Goal: Task Accomplishment & Management: Manage account settings

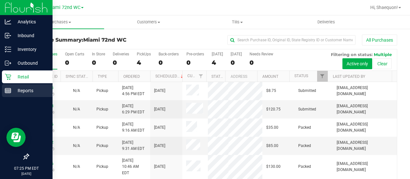
click at [10, 85] on div "Reports" at bounding box center [27, 90] width 51 height 13
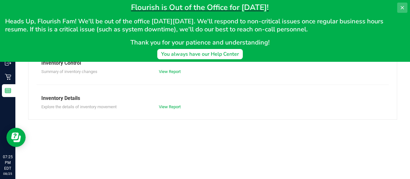
click at [400, 5] on icon at bounding box center [401, 7] width 5 height 5
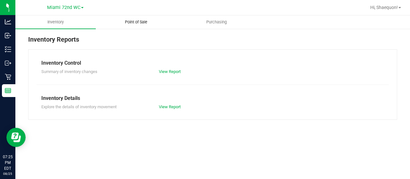
click at [129, 24] on span "Point of Sale" at bounding box center [136, 22] width 40 height 6
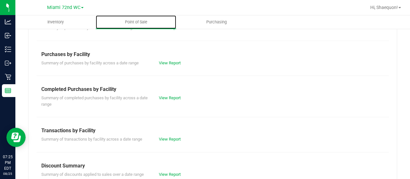
scroll to position [163, 0]
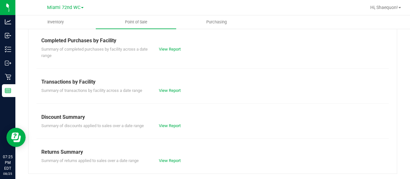
click at [155, 91] on div "View Report" at bounding box center [183, 90] width 59 height 6
click at [160, 91] on link "View Report" at bounding box center [170, 90] width 22 height 5
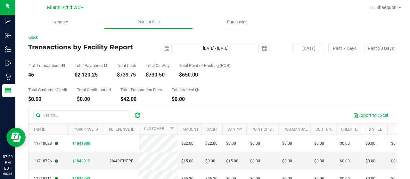
drag, startPoint x: 28, startPoint y: 66, endPoint x: 101, endPoint y: 72, distance: 73.6
click at [101, 72] on div "# of Transactions 46 Total Payments $2,120.25 Total Cash $739.75 Total CanPay $…" at bounding box center [212, 65] width 369 height 24
click at [101, 72] on div "$2,120.25" at bounding box center [91, 74] width 33 height 5
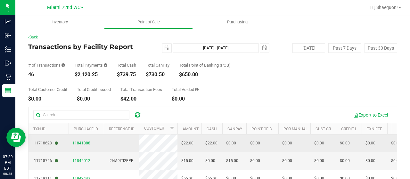
scroll to position [0, 152]
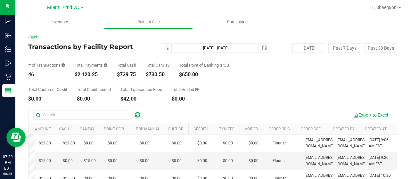
click at [375, 131] on th "Created At" at bounding box center [375, 128] width 32 height 11
click at [364, 132] on th "Created At" at bounding box center [375, 128] width 32 height 11
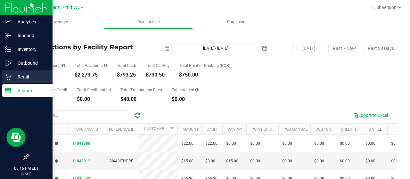
click at [13, 78] on p "Retail" at bounding box center [30, 77] width 38 height 8
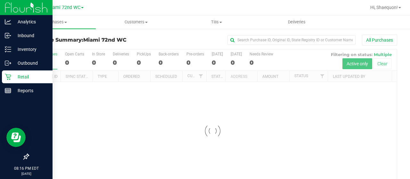
click at [13, 78] on p "Retail" at bounding box center [30, 77] width 38 height 8
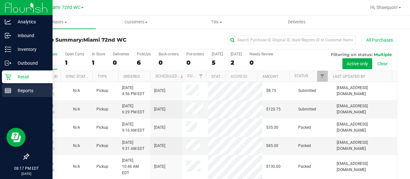
click at [30, 89] on p "Reports" at bounding box center [30, 91] width 38 height 8
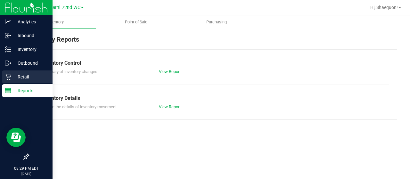
click at [15, 79] on p "Retail" at bounding box center [30, 77] width 38 height 8
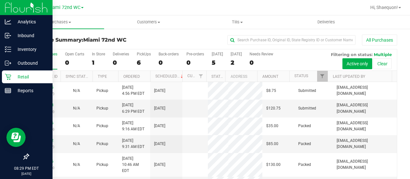
click at [233, 13] on div at bounding box center [240, 7] width 251 height 12
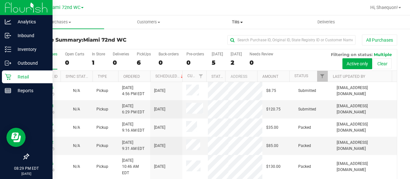
click at [234, 25] on uib-tab-heading "Tills Manage tills Reconcile e-payments" at bounding box center [237, 22] width 88 height 13
click at [227, 39] on span "Manage tills" at bounding box center [214, 38] width 43 height 5
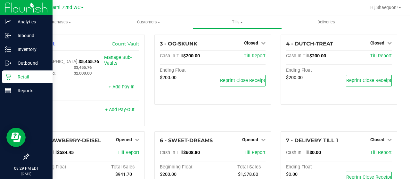
scroll to position [30, 0]
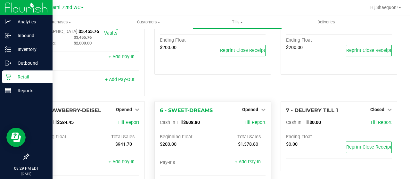
click at [252, 101] on div "6 - SWEET-DREAMS Opened Close Till Cash In Till $608.80 Till Report Beginning F…" at bounding box center [212, 151] width 116 height 100
click at [252, 107] on span "Opened" at bounding box center [250, 109] width 16 height 5
click at [250, 120] on link "Close Till" at bounding box center [250, 122] width 17 height 5
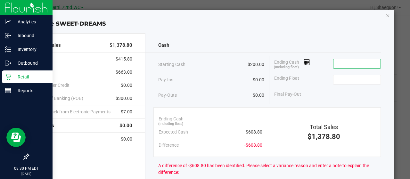
click at [359, 62] on input at bounding box center [356, 63] width 47 height 9
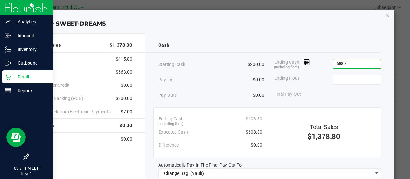
type input "$608.80"
type input "2"
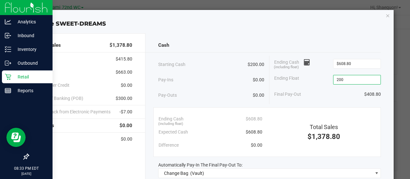
scroll to position [47, 0]
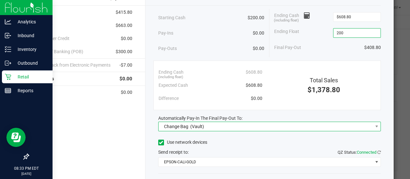
type input "$200.00"
click at [288, 123] on span "Change Bag (Vault)" at bounding box center [265, 126] width 214 height 9
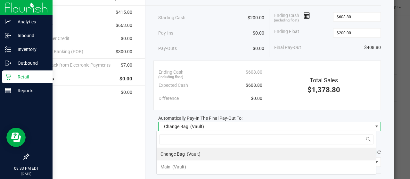
scroll to position [9, 220]
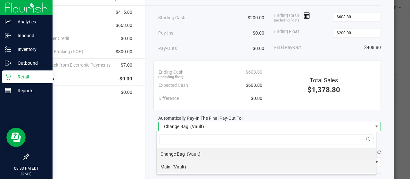
click at [235, 160] on li "Main (Vault)" at bounding box center [266, 166] width 219 height 13
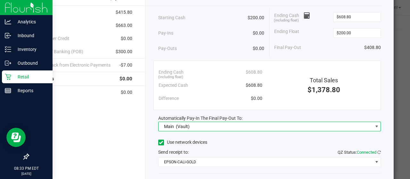
scroll to position [85, 0]
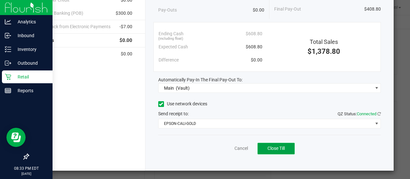
click at [272, 148] on span "Close Till" at bounding box center [275, 148] width 17 height 5
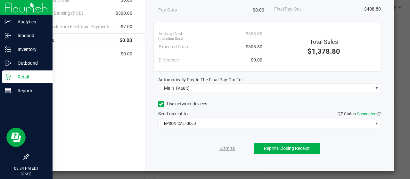
click at [221, 147] on link "Dismiss" at bounding box center [226, 148] width 15 height 7
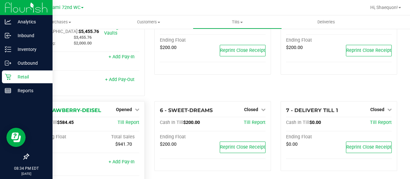
scroll to position [162, 0]
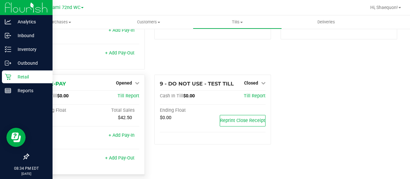
click at [127, 75] on div "8 - PRE-PAY Opened Close Till Cash In Till $0.00 Till Report Beginning Float To…" at bounding box center [86, 125] width 116 height 100
click at [130, 80] on span "Opened" at bounding box center [124, 82] width 16 height 5
click at [129, 93] on link "Close Till" at bounding box center [124, 95] width 17 height 5
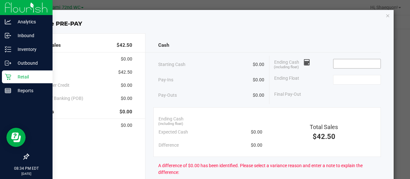
click at [345, 63] on input at bounding box center [356, 63] width 47 height 9
type input "$0.00"
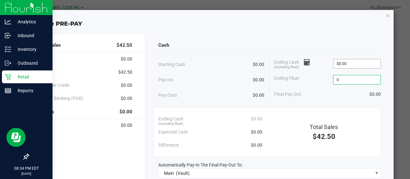
type input "0"
type input "$0.00"
click at [338, 67] on input "0" at bounding box center [356, 63] width 47 height 9
type input "$0.00"
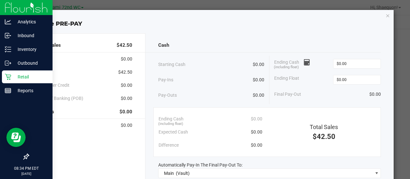
click at [306, 102] on div "Starting Cash $0.00 Pay-Ins $0.00 Pay-Outs $0.00 Ending Cash (including float) …" at bounding box center [269, 80] width 223 height 48
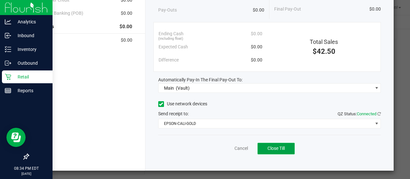
click at [279, 149] on span "Close Till" at bounding box center [275, 148] width 17 height 5
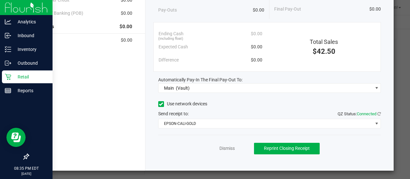
click at [223, 141] on div "Dismiss Reprint Closing Receipt" at bounding box center [269, 147] width 223 height 25
click at [225, 146] on link "Dismiss" at bounding box center [226, 148] width 15 height 7
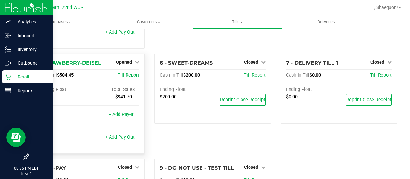
scroll to position [76, 0]
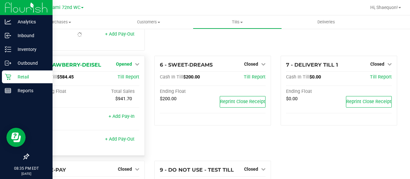
click at [121, 61] on span "Opened" at bounding box center [124, 63] width 16 height 5
click at [121, 75] on link "Close Till" at bounding box center [124, 77] width 17 height 5
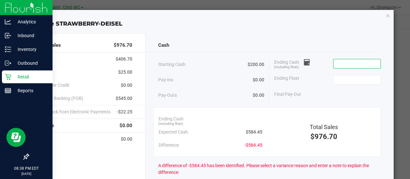
click at [344, 62] on input at bounding box center [356, 63] width 47 height 9
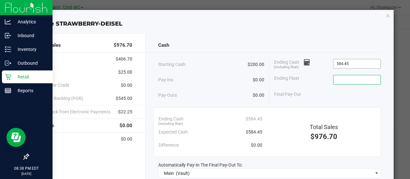
type input "$584.45"
type input "$200.00"
click at [301, 95] on div "Final Pay-Out $384.45" at bounding box center [327, 94] width 107 height 13
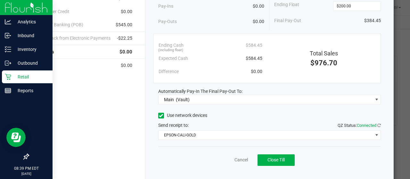
scroll to position [85, 0]
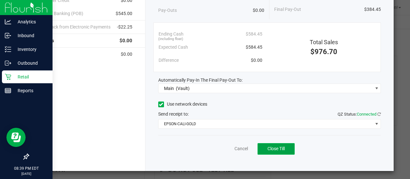
click at [279, 147] on span "Close Till" at bounding box center [275, 148] width 17 height 5
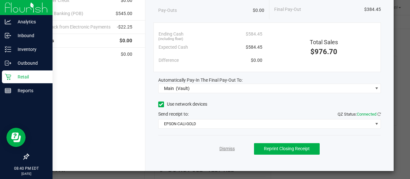
click at [225, 148] on link "Dismiss" at bounding box center [226, 148] width 15 height 7
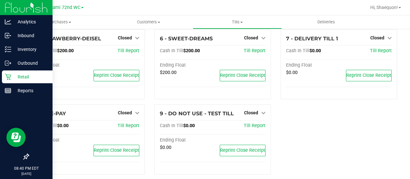
scroll to position [0, 0]
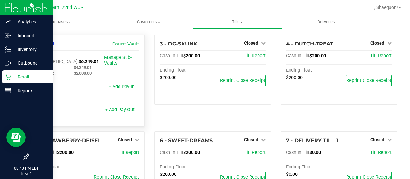
click at [78, 59] on span "$6,249.01" at bounding box center [88, 61] width 20 height 5
copy span "6,249.01"
click at [12, 86] on div "Reports" at bounding box center [27, 90] width 51 height 13
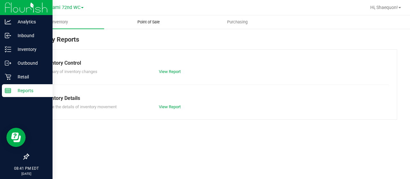
click at [140, 22] on span "Point of Sale" at bounding box center [149, 22] width 40 height 6
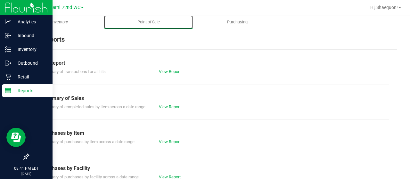
scroll to position [163, 0]
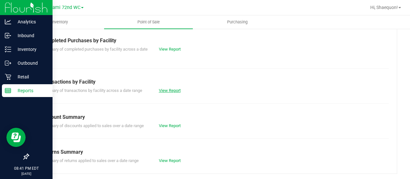
click at [166, 89] on link "View Report" at bounding box center [170, 90] width 22 height 5
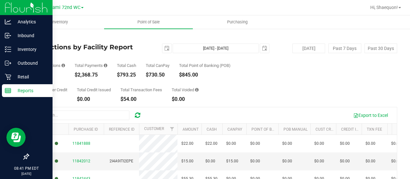
click at [89, 77] on div "$2,368.75" at bounding box center [91, 74] width 33 height 5
copy div "2,368.75"
click at [164, 46] on span "select" at bounding box center [166, 48] width 5 height 5
click at [163, 52] on span "select" at bounding box center [166, 48] width 9 height 9
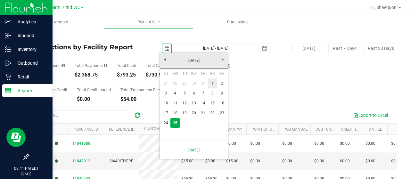
click at [209, 86] on link "1" at bounding box center [212, 83] width 9 height 10
type input "[DATE]"
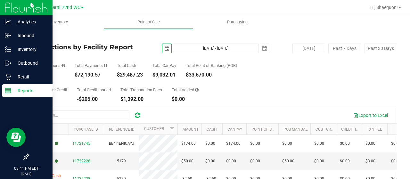
click at [90, 75] on div "$72,190.57" at bounding box center [91, 74] width 33 height 5
copy div "72,190.57"
click at [305, 44] on button "[DATE]" at bounding box center [308, 49] width 33 height 10
type input "[DATE] - [DATE]"
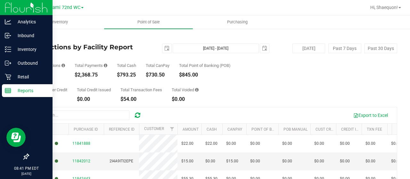
click at [123, 71] on div "Total Cash $793.25" at bounding box center [126, 70] width 19 height 14
click at [127, 74] on div "$793.25" at bounding box center [126, 74] width 19 height 5
click at [36, 38] on link "Back" at bounding box center [33, 37] width 10 height 4
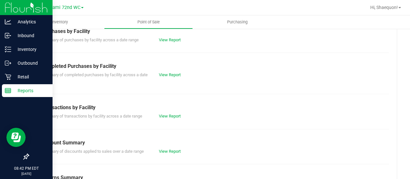
scroll to position [163, 0]
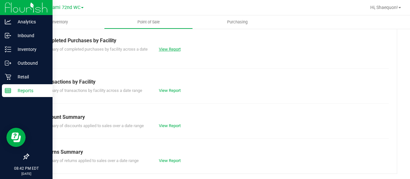
click at [175, 47] on link "View Report" at bounding box center [170, 49] width 22 height 5
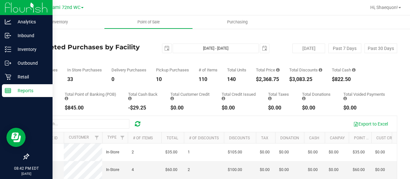
click at [310, 79] on div "$3,083.25" at bounding box center [305, 79] width 33 height 5
copy div "3,083.25"
click at [10, 91] on icon at bounding box center [8, 90] width 6 height 6
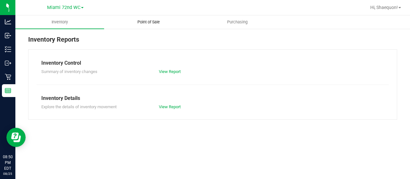
click at [142, 24] on span "Point of Sale" at bounding box center [149, 22] width 40 height 6
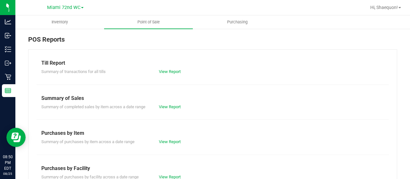
drag, startPoint x: 142, startPoint y: 26, endPoint x: 147, endPoint y: -35, distance: 60.7
click at [147, 0] on html "Analytics Inbound Inventory Outbound Retail Reports 08:50 PM EDT [DATE] 08/25 M…" at bounding box center [205, 89] width 410 height 179
click at [140, 44] on div "POS Reports" at bounding box center [212, 42] width 369 height 15
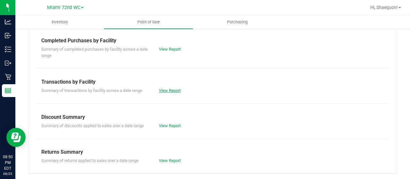
click at [171, 91] on link "View Report" at bounding box center [170, 90] width 22 height 5
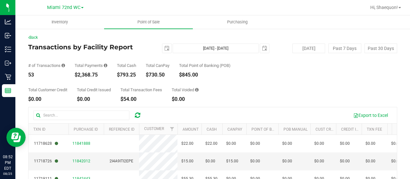
click at [393, 12] on div "Hi, Shaequon!" at bounding box center [385, 7] width 36 height 11
click at [391, 7] on span "Hi, Shaequon!" at bounding box center [384, 7] width 28 height 5
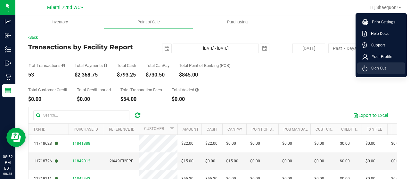
click at [376, 65] on span "Sign Out" at bounding box center [376, 68] width 19 height 6
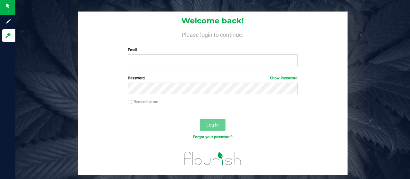
click at [224, 54] on div "Email Required Please format your email correctly." at bounding box center [213, 56] width 180 height 19
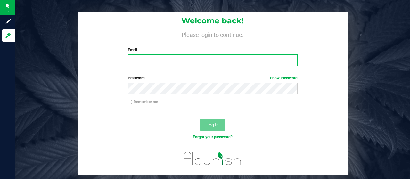
click at [218, 59] on input "Email" at bounding box center [213, 60] width 170 height 12
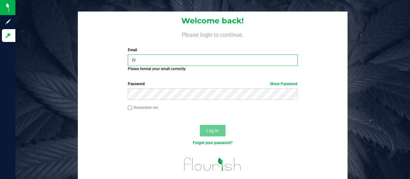
type input "l"
